Goal: Information Seeking & Learning: Learn about a topic

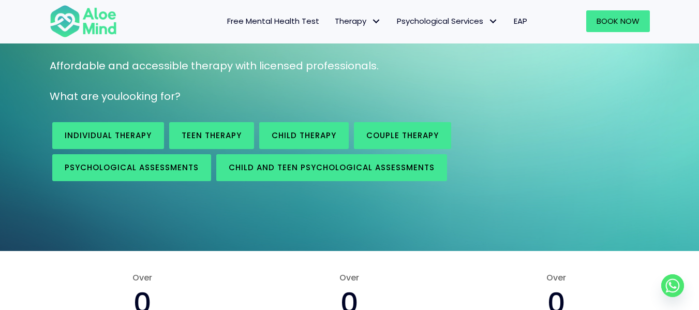
scroll to position [125, 0]
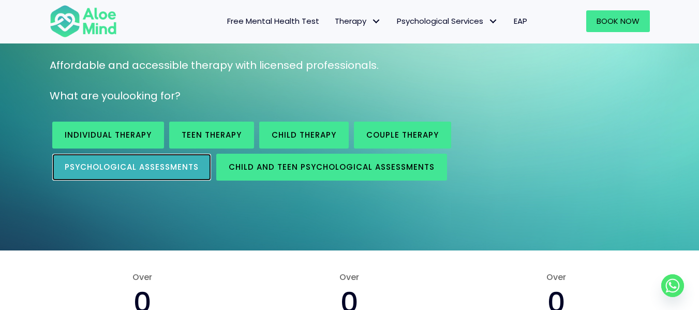
click at [131, 160] on link "Psychological assessments" at bounding box center [131, 167] width 159 height 27
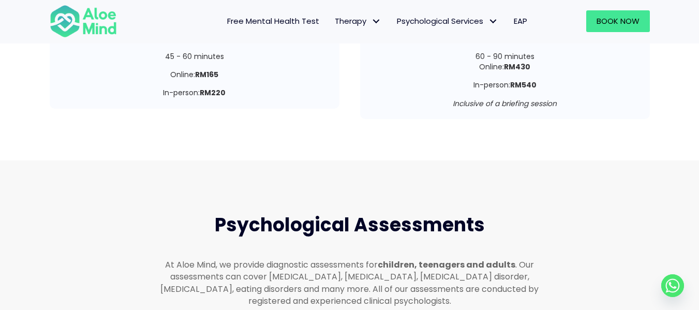
scroll to position [2196, 0]
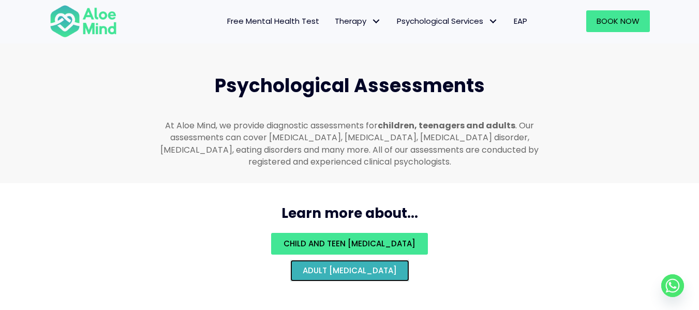
click at [397, 265] on span "Adult [MEDICAL_DATA]" at bounding box center [350, 270] width 94 height 11
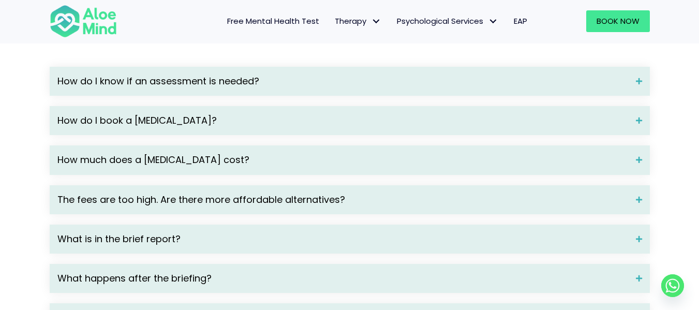
scroll to position [1453, 0]
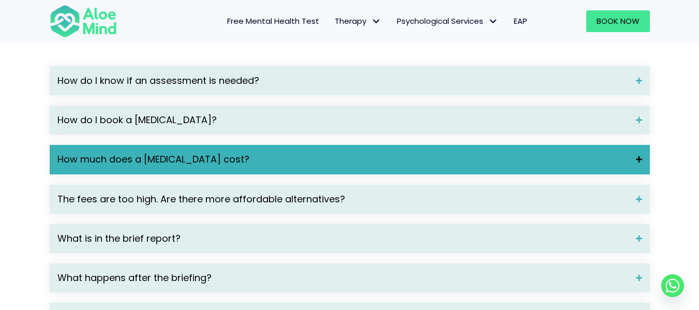
click at [488, 166] on span "How much does a [MEDICAL_DATA] cost?" at bounding box center [342, 159] width 570 height 13
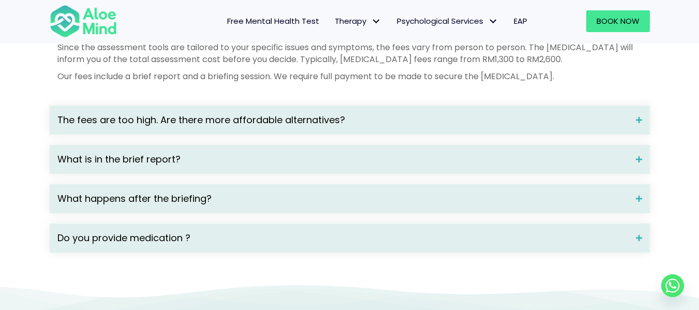
scroll to position [1594, 0]
